Goal: Task Accomplishment & Management: Manage account settings

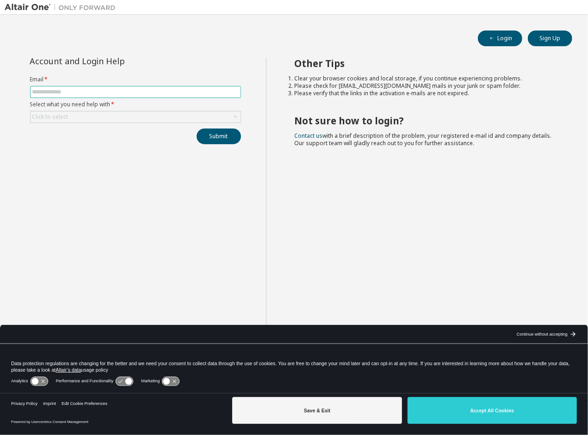
click at [181, 88] on input "text" at bounding box center [135, 91] width 206 height 7
type input "**********"
click at [221, 136] on button "Submit" at bounding box center [218, 137] width 44 height 16
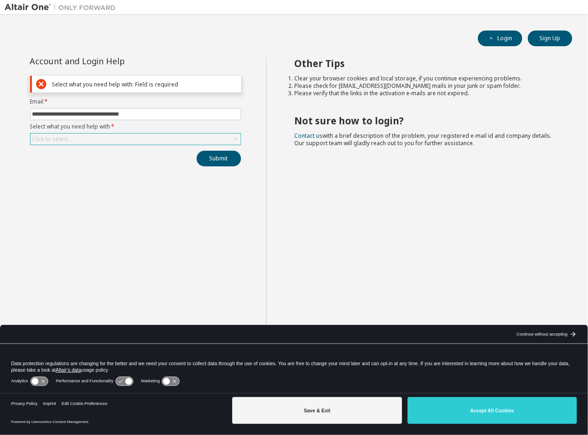
click at [190, 136] on div "Click to select" at bounding box center [136, 139] width 210 height 11
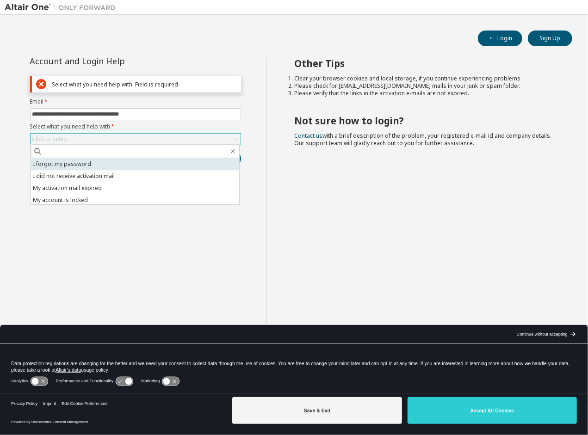
click at [164, 160] on li "I forgot my password" at bounding box center [135, 164] width 209 height 12
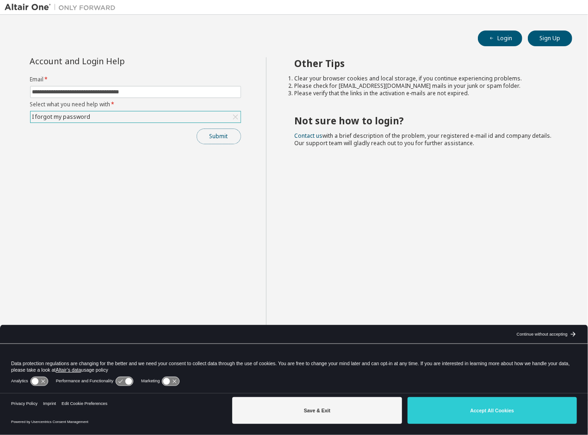
click at [225, 134] on button "Submit" at bounding box center [218, 137] width 44 height 16
click at [504, 42] on button "Login" at bounding box center [500, 39] width 44 height 16
